Goal: Task Accomplishment & Management: Use online tool/utility

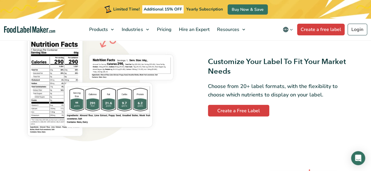
scroll to position [457, 0]
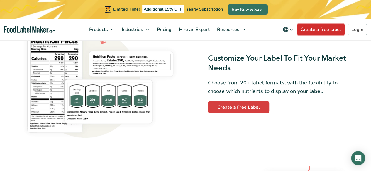
click at [320, 29] on link "Create a free label" at bounding box center [320, 30] width 47 height 12
